Goal: Task Accomplishment & Management: Manage account settings

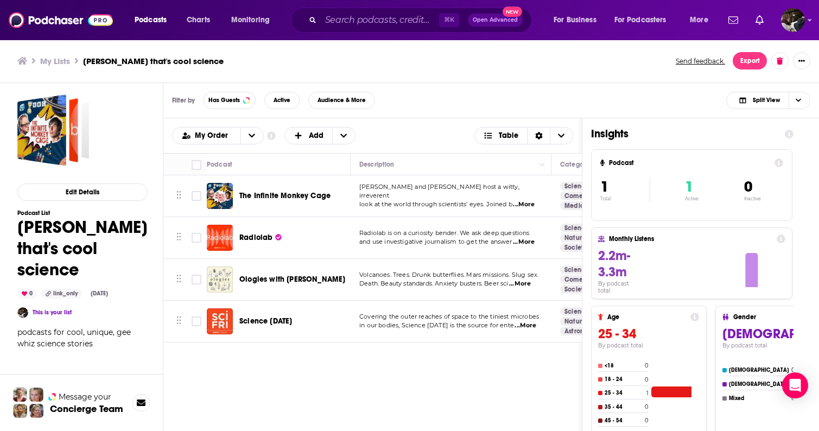
click at [63, 61] on h3 "My Lists" at bounding box center [55, 61] width 30 height 10
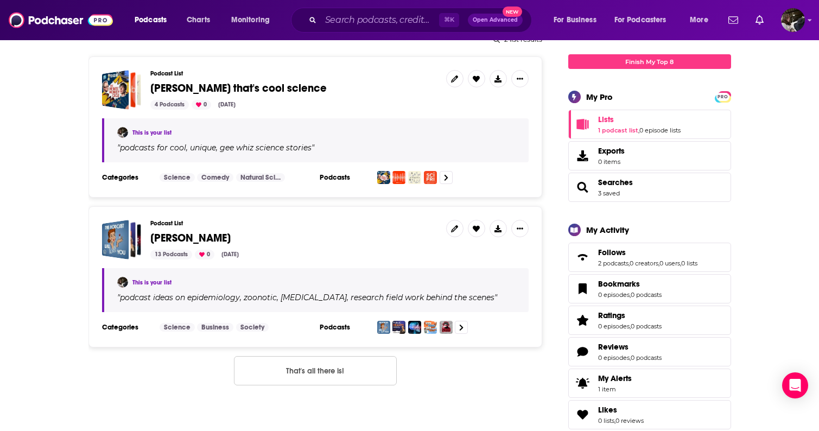
scroll to position [148, 0]
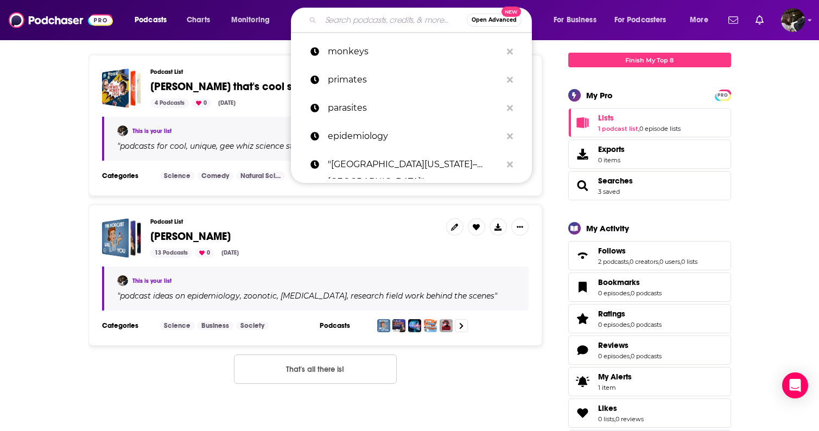
click at [356, 23] on input "Search podcasts, credits, & more..." at bounding box center [394, 19] width 146 height 17
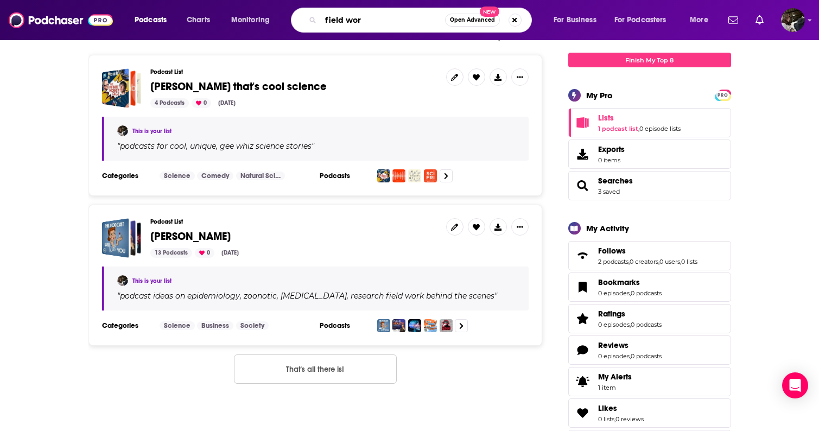
type input "field work"
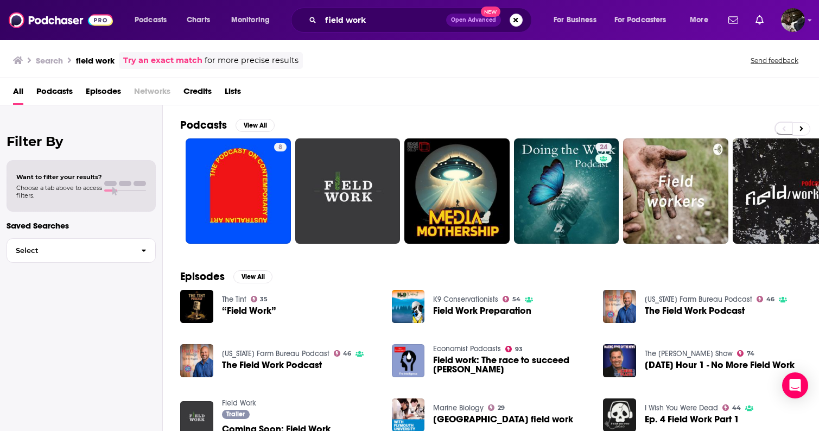
click at [56, 92] on span "Podcasts" at bounding box center [54, 93] width 36 height 22
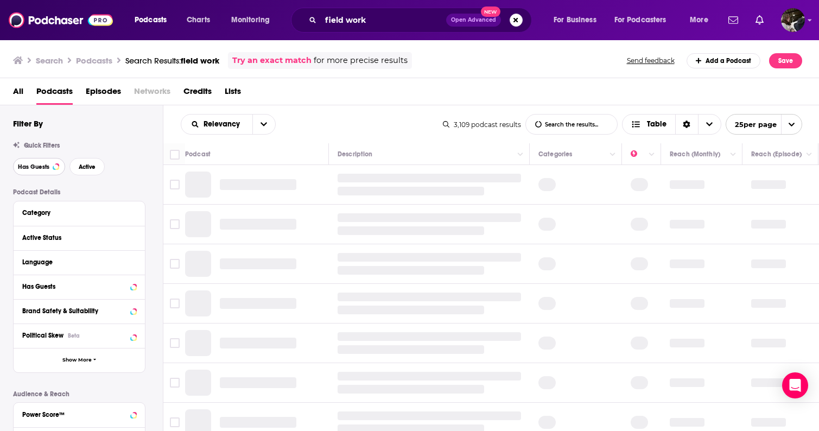
click at [33, 162] on button "Has Guests" at bounding box center [39, 166] width 52 height 17
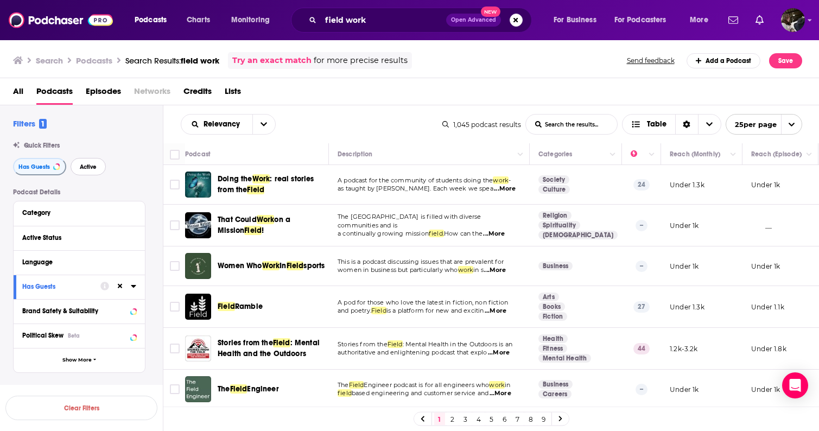
click at [90, 169] on span "Active" at bounding box center [88, 167] width 17 height 6
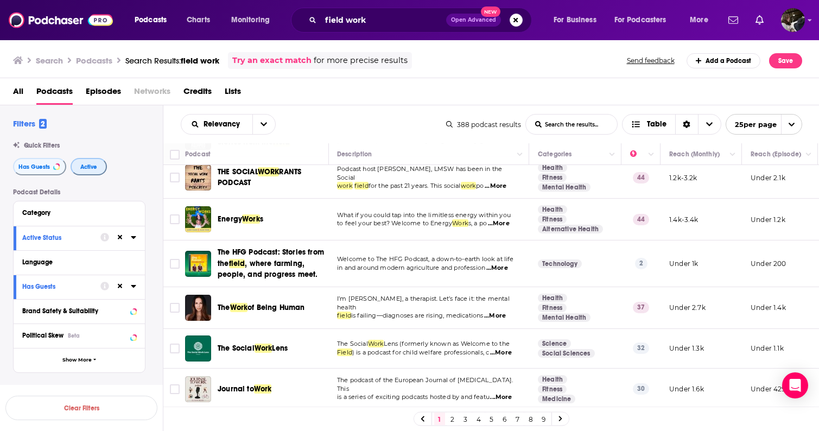
scroll to position [0, 1]
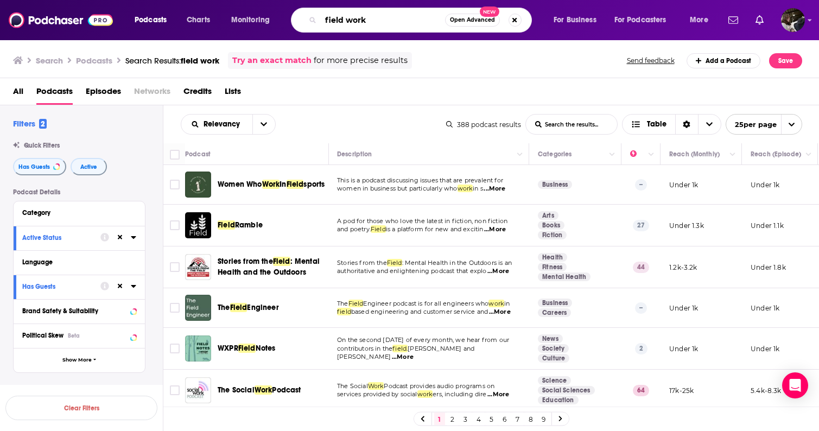
drag, startPoint x: 377, startPoint y: 21, endPoint x: 276, endPoint y: 18, distance: 101.5
click at [276, 18] on div "Podcasts Charts Monitoring field work Open Advanced New For Business For Podcas…" at bounding box center [422, 20] width 591 height 25
click at [206, 60] on span "field work" at bounding box center [200, 60] width 39 height 10
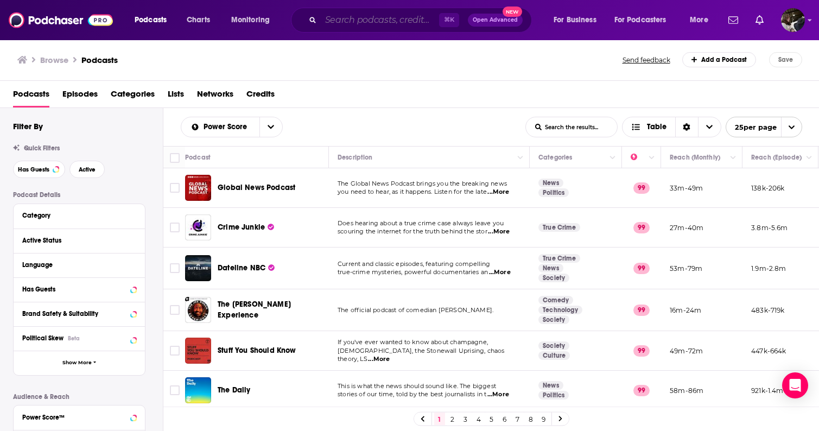
click at [388, 18] on input "Search podcasts, credits, & more..." at bounding box center [380, 19] width 118 height 17
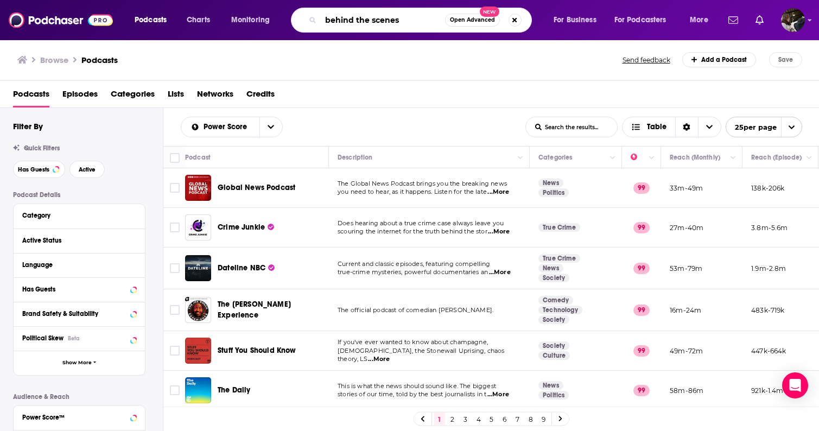
drag, startPoint x: 414, startPoint y: 23, endPoint x: 281, endPoint y: 22, distance: 132.9
click at [281, 22] on div "Podcasts Charts Monitoring behind the scenes Open Advanced New For Business For…" at bounding box center [422, 20] width 591 height 25
type input "science"
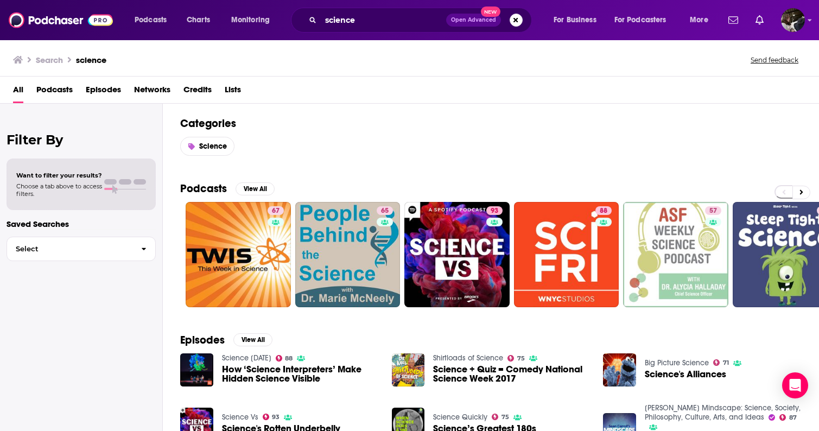
click at [61, 91] on span "Podcasts" at bounding box center [54, 92] width 36 height 22
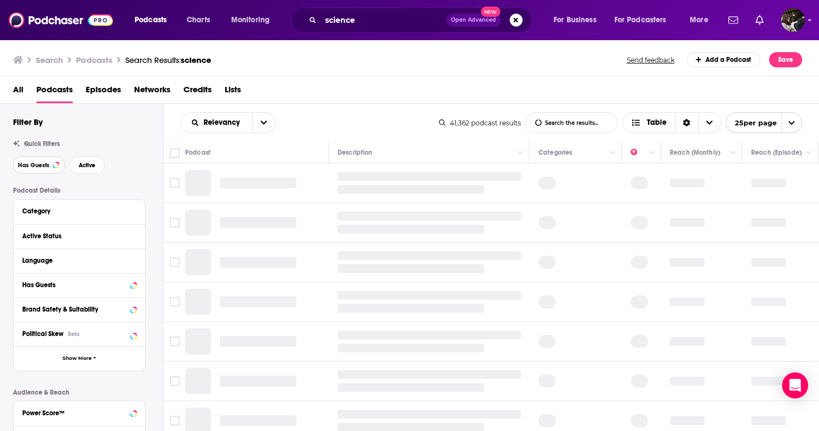
click at [48, 166] on span "Has Guests" at bounding box center [33, 165] width 31 height 6
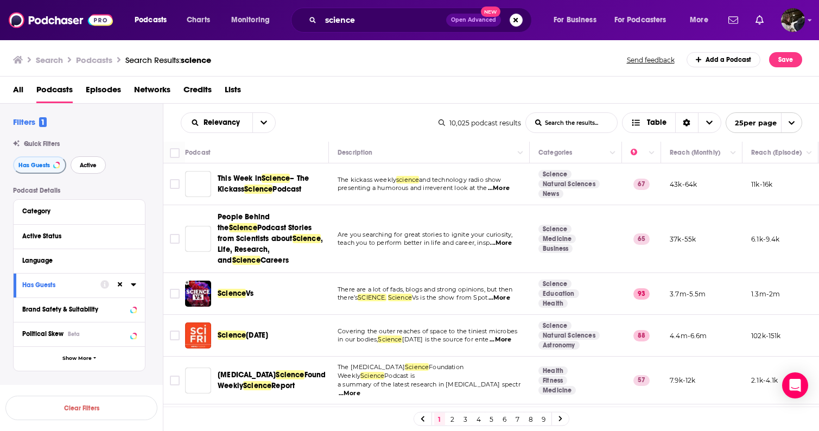
click at [85, 165] on span "Active" at bounding box center [88, 165] width 17 height 6
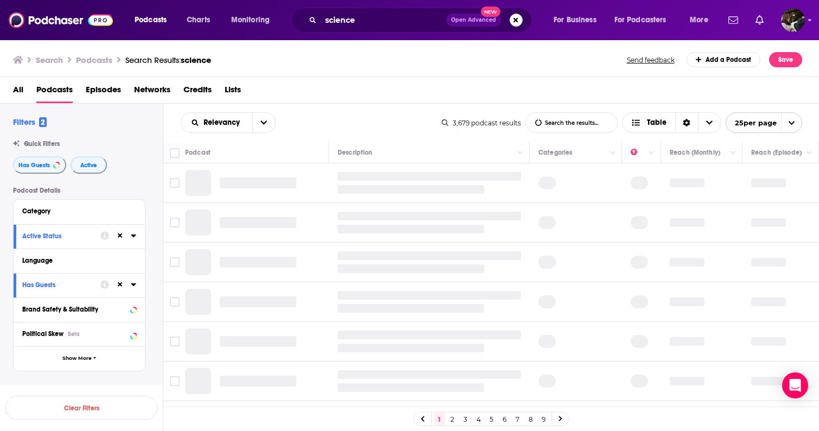
click at [584, 120] on input "List Search Input" at bounding box center [571, 123] width 91 height 20
type input "b"
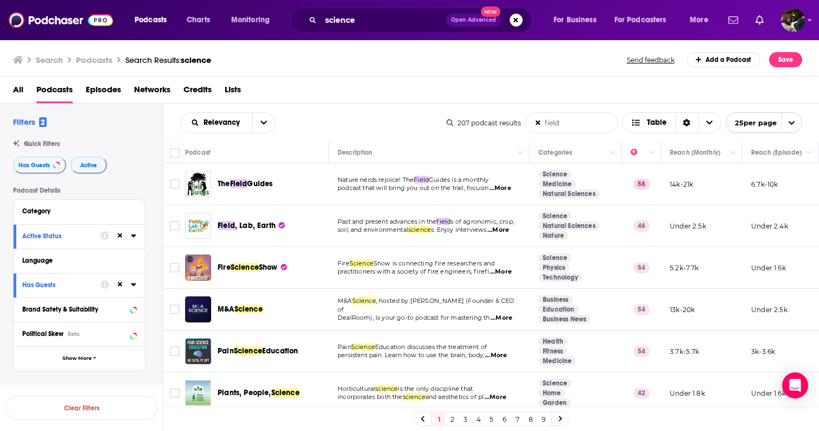
type input "field"
click at [502, 189] on span "...More" at bounding box center [500, 188] width 22 height 9
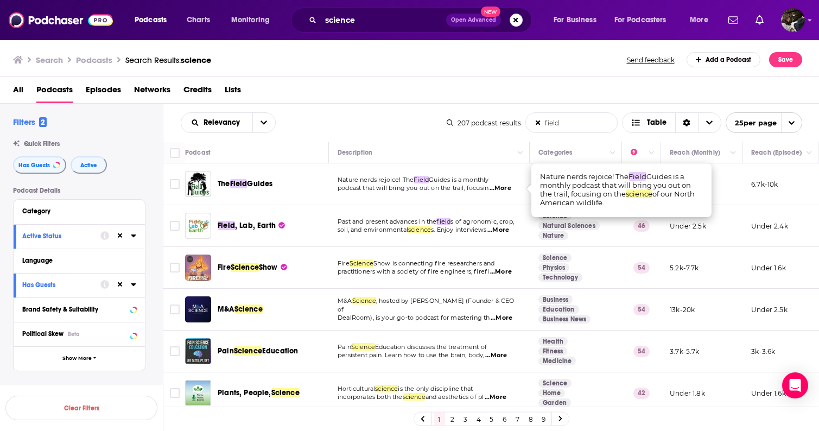
click at [502, 189] on span "...More" at bounding box center [500, 188] width 22 height 9
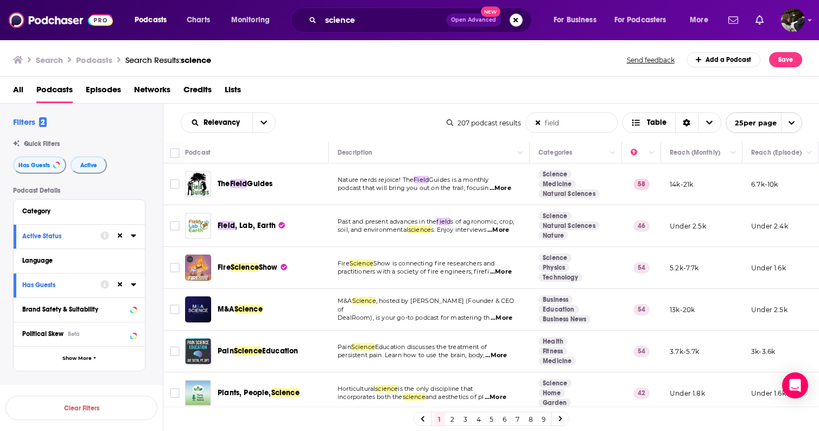
click at [504, 228] on span "...More" at bounding box center [498, 230] width 22 height 9
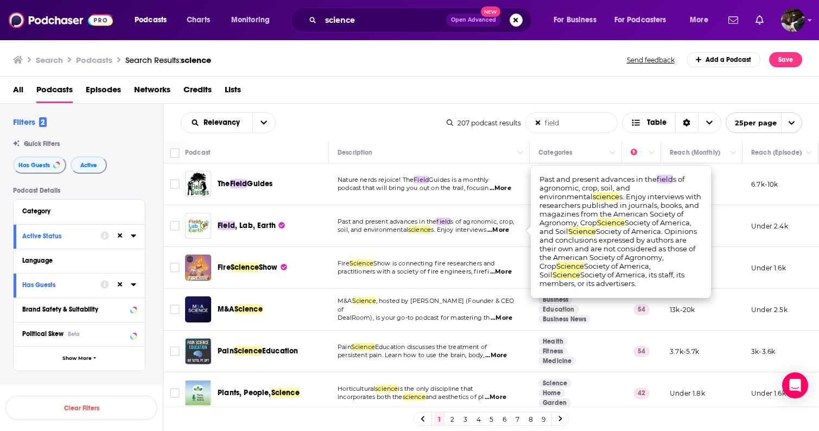
click at [495, 228] on span "...More" at bounding box center [498, 230] width 22 height 9
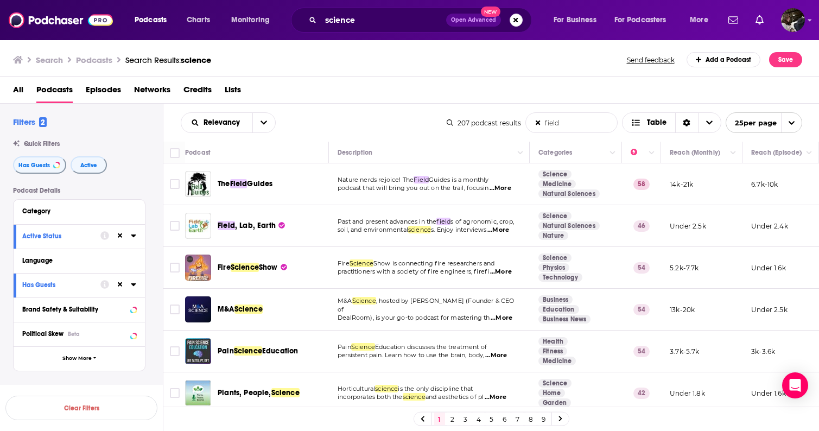
drag, startPoint x: 566, startPoint y: 123, endPoint x: 509, endPoint y: 124, distance: 57.0
click at [509, 124] on div "207 podcast results field List Search Input Search the results... Table 25 per …" at bounding box center [624, 122] width 355 height 21
click at [392, 124] on div "Relevancy List Search Input Search the results... Table" at bounding box center [314, 122] width 266 height 21
click at [125, 158] on div "Has Guests Active" at bounding box center [88, 164] width 150 height 17
click at [161, 54] on ul "Search Podcasts Search Results: science" at bounding box center [112, 59] width 198 height 15
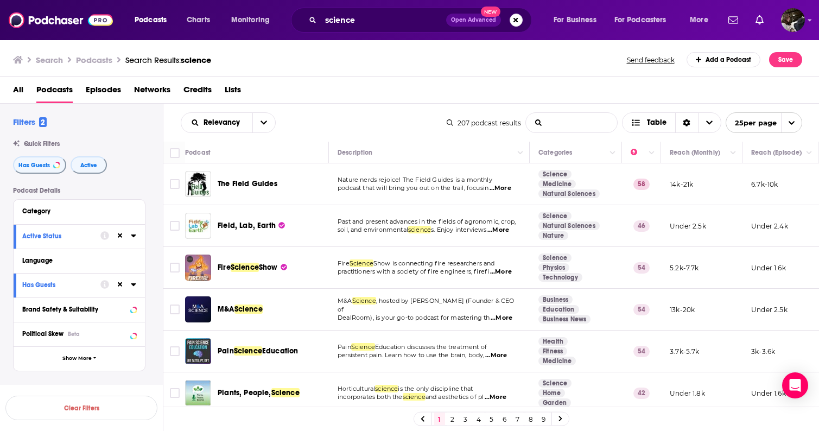
click at [594, 124] on input "List Search Input" at bounding box center [571, 123] width 91 height 20
type input "d"
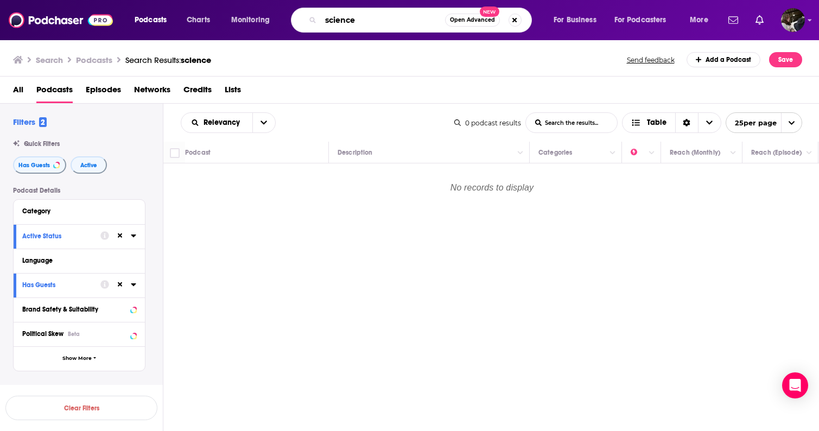
drag, startPoint x: 361, startPoint y: 18, endPoint x: 314, endPoint y: 18, distance: 46.7
click at [314, 18] on div "science Open Advanced New" at bounding box center [411, 20] width 241 height 25
type input "ecology"
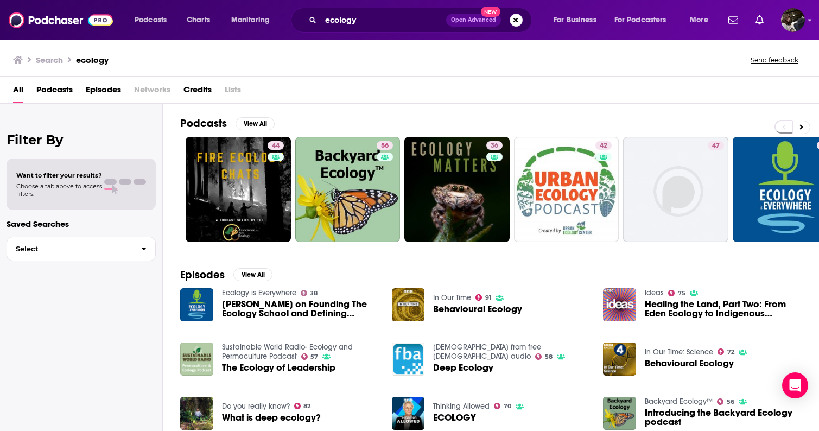
click at [57, 91] on span "Podcasts" at bounding box center [54, 92] width 36 height 22
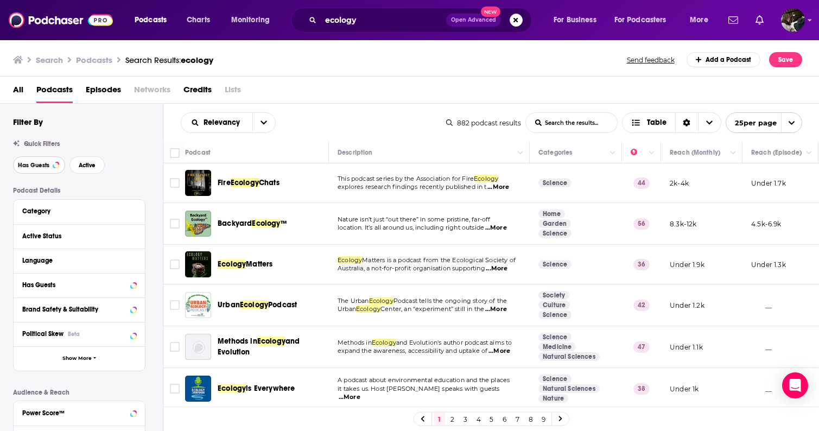
click at [28, 164] on span "Has Guests" at bounding box center [33, 165] width 31 height 6
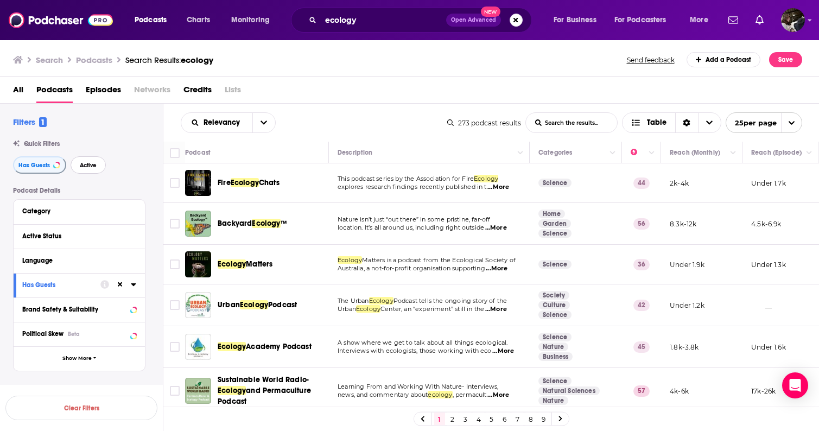
click at [96, 170] on button "Active" at bounding box center [88, 164] width 35 height 17
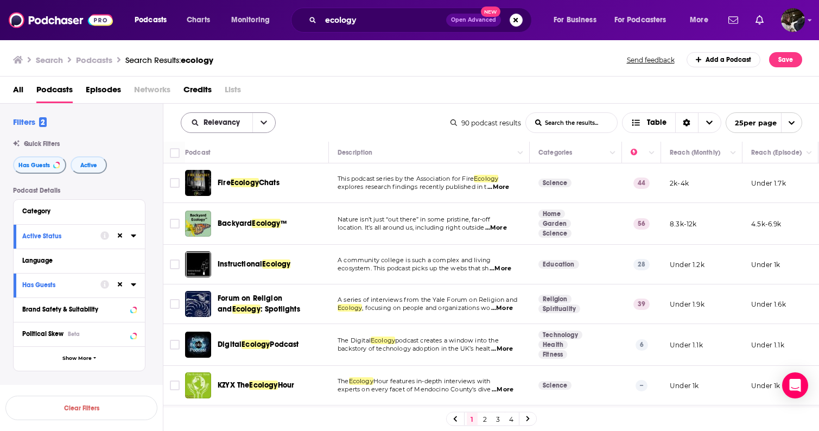
click at [260, 121] on icon "open menu" at bounding box center [263, 123] width 7 height 8
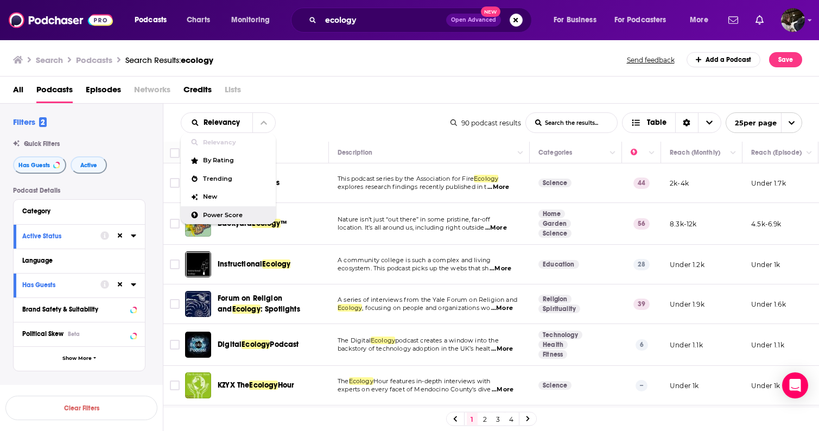
click at [216, 214] on span "Power Score" at bounding box center [235, 215] width 64 height 6
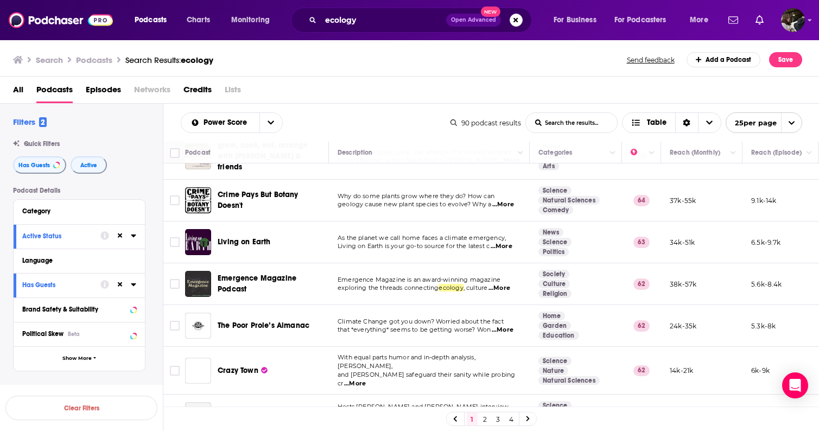
scroll to position [81, 0]
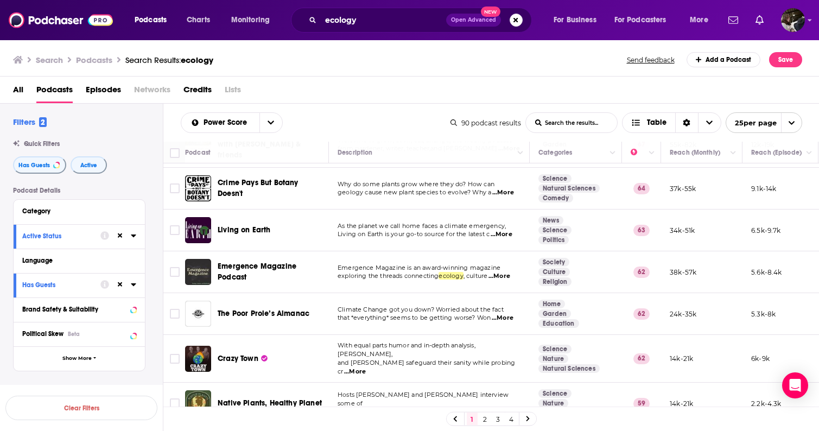
click at [506, 230] on span "...More" at bounding box center [501, 234] width 22 height 9
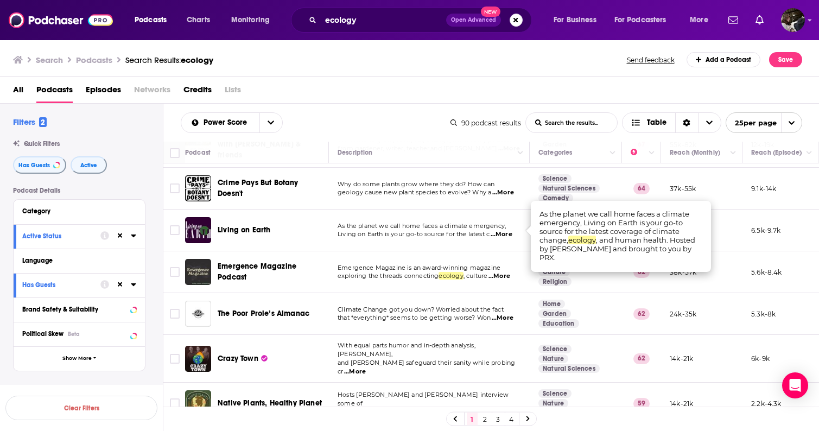
click at [431, 232] on span "Living on Earth is your go-to source for the latest c" at bounding box center [413, 234] width 152 height 8
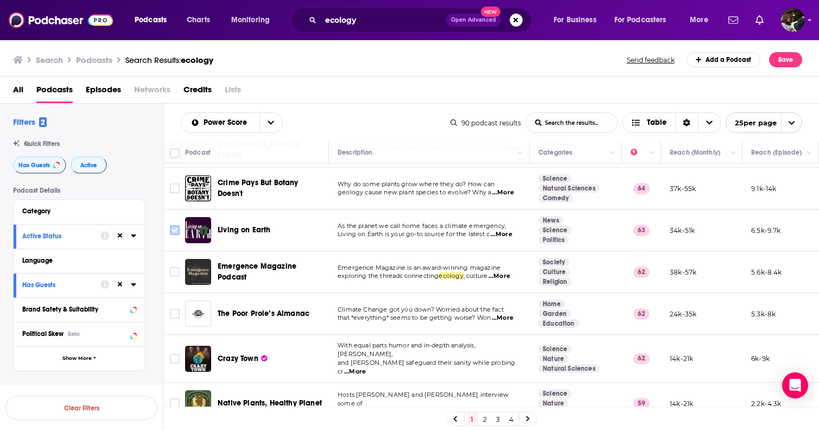
click at [177, 227] on input "Toggle select row" at bounding box center [175, 230] width 10 height 10
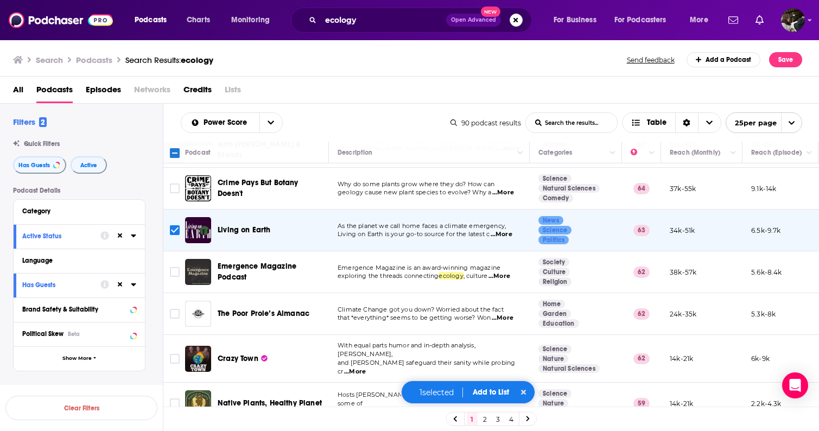
click at [484, 391] on button "Add to List" at bounding box center [491, 391] width 54 height 9
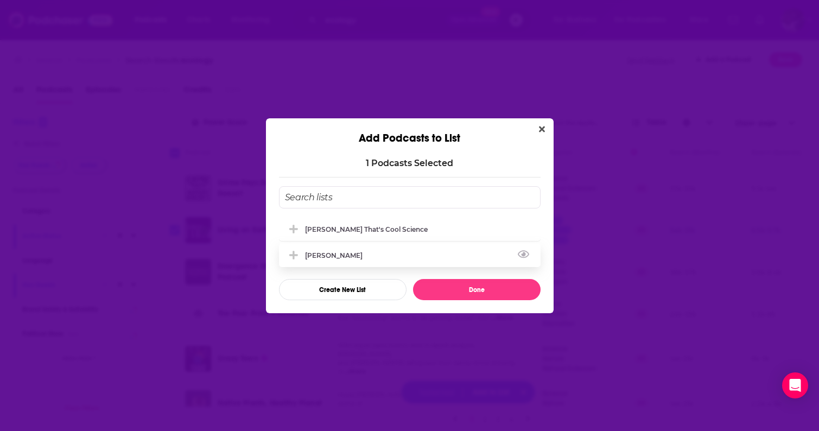
click at [362, 257] on button "View Link" at bounding box center [365, 257] width 7 height 1
click at [364, 251] on div "[PERSON_NAME]" at bounding box center [410, 255] width 262 height 24
click at [475, 289] on button "Done" at bounding box center [477, 289] width 128 height 21
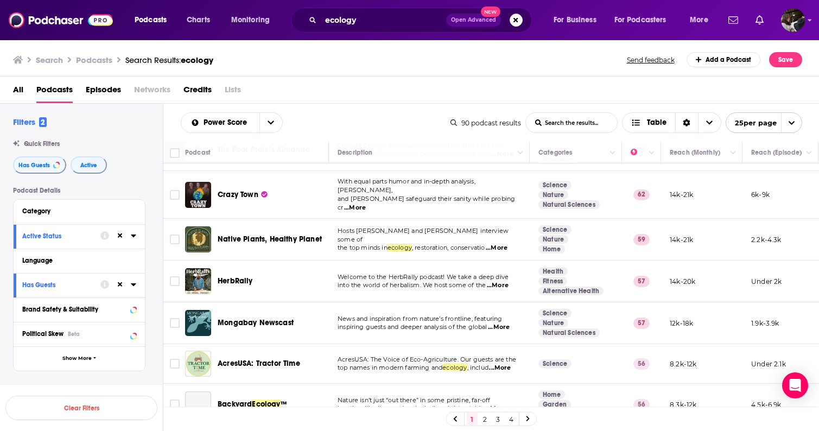
scroll to position [258, 0]
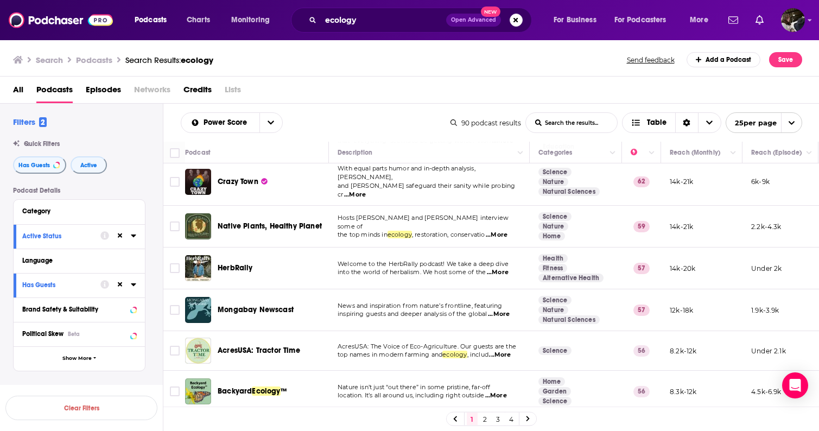
click at [507, 310] on span "...More" at bounding box center [499, 314] width 22 height 9
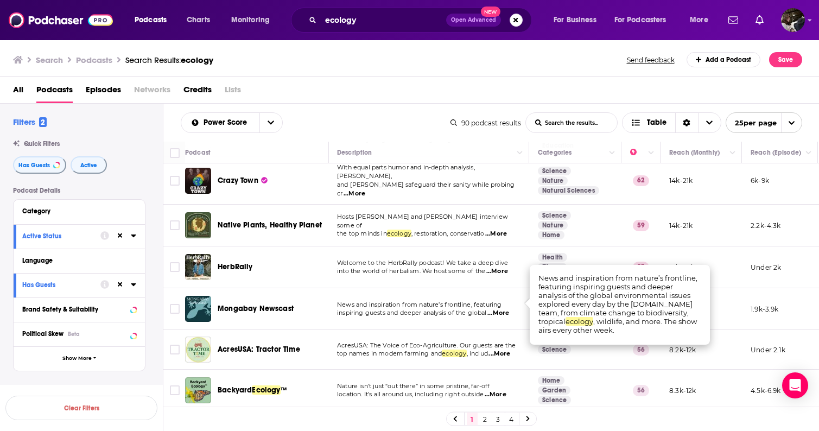
scroll to position [259, 0]
click at [177, 304] on input "Toggle select row" at bounding box center [175, 309] width 10 height 10
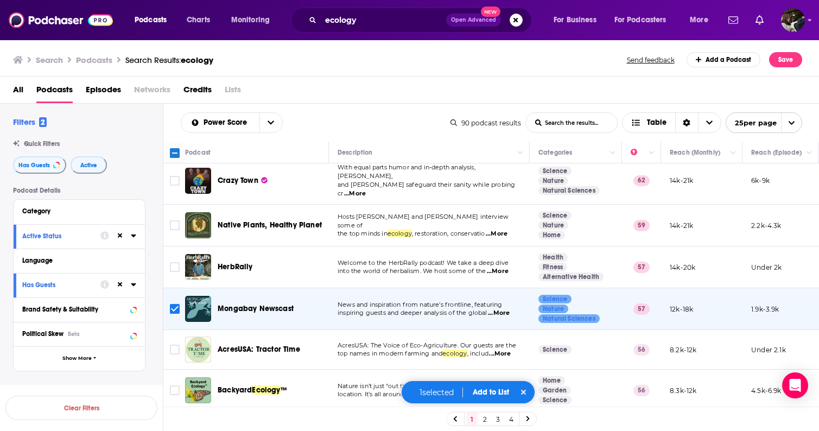
click at [498, 398] on div "1 selected Add to List" at bounding box center [468, 391] width 135 height 23
click at [498, 393] on button "Add to List" at bounding box center [491, 391] width 54 height 9
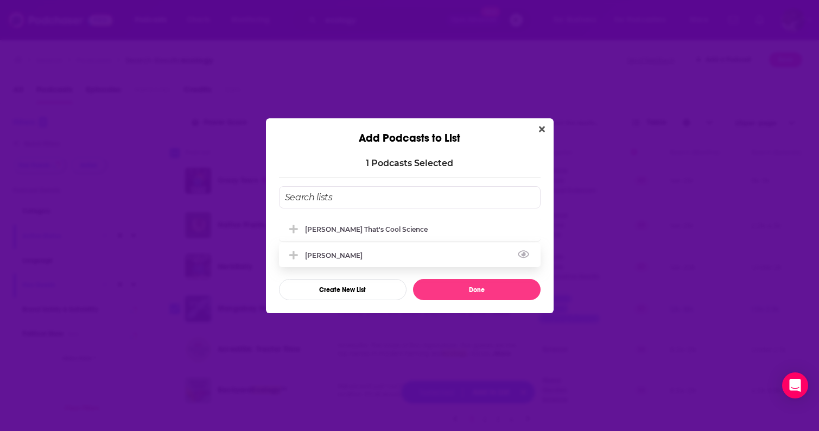
click at [348, 250] on div "[PERSON_NAME]" at bounding box center [410, 255] width 262 height 24
click at [474, 289] on button "Done" at bounding box center [477, 289] width 128 height 21
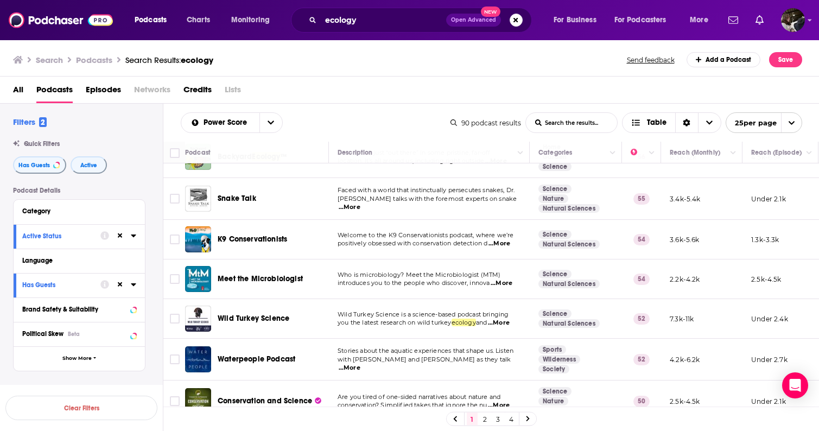
scroll to position [493, 0]
click at [503, 278] on span "...More" at bounding box center [501, 282] width 22 height 9
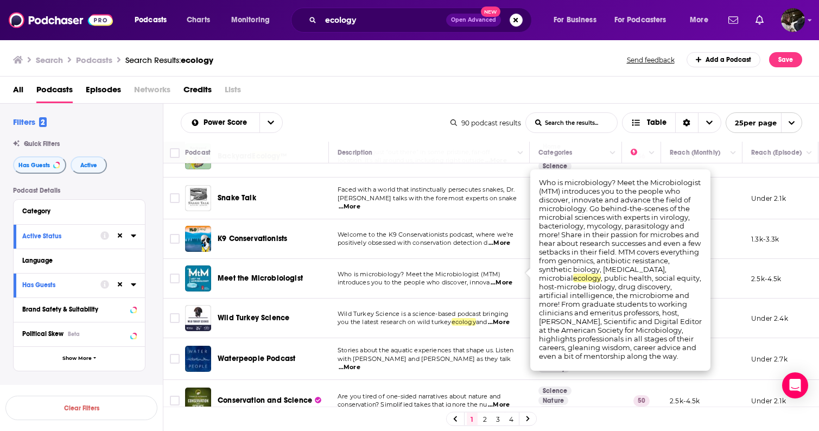
click at [502, 278] on span "...More" at bounding box center [501, 282] width 22 height 9
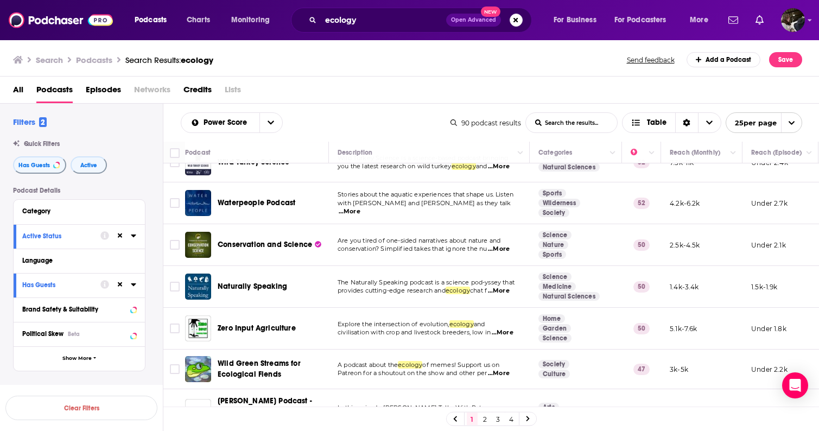
scroll to position [650, 0]
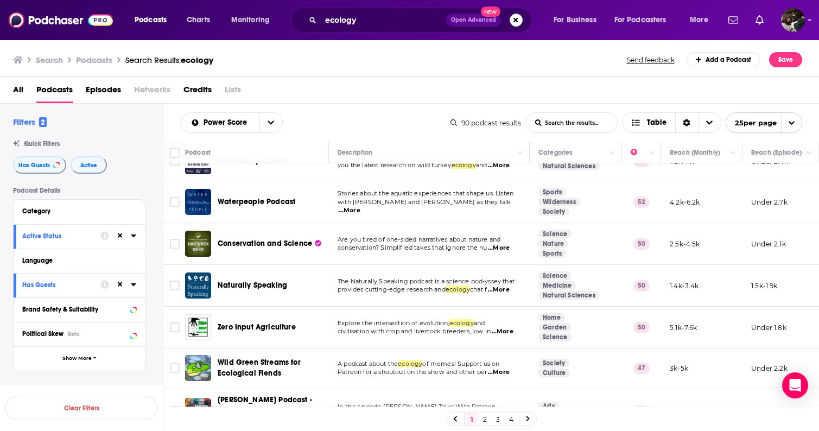
click at [517, 246] on td "Are you tired of one-sided narratives about nature and conservation? Simplified…" at bounding box center [429, 244] width 201 height 42
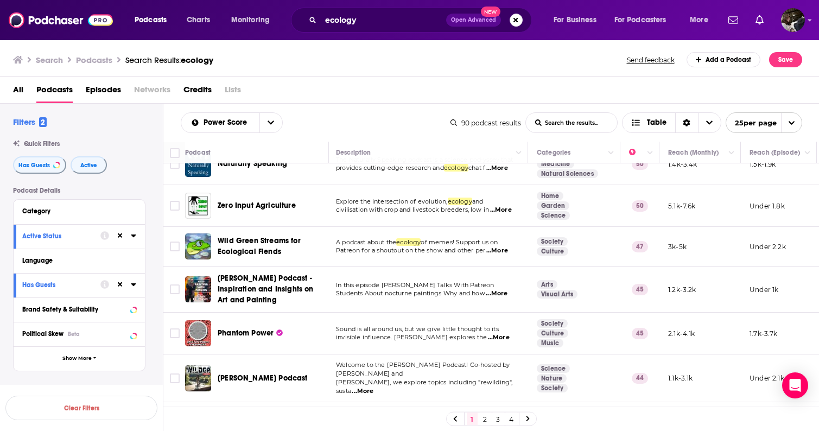
scroll to position [771, 2]
